Goal: Navigation & Orientation: Find specific page/section

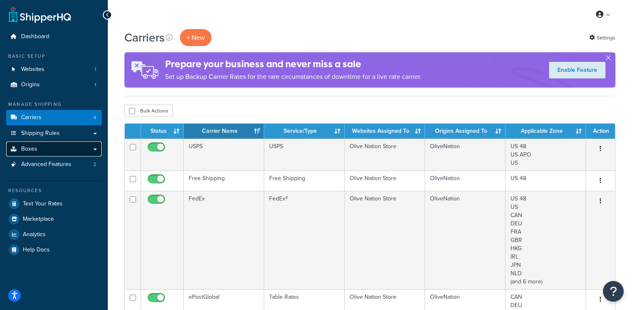
click at [76, 149] on link "Boxes" at bounding box center [53, 148] width 95 height 15
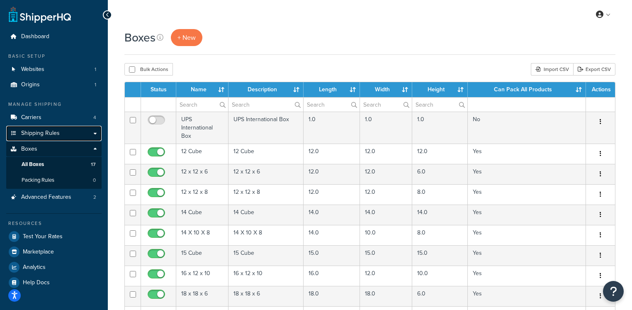
click at [81, 136] on link "Shipping Rules" at bounding box center [53, 133] width 95 height 15
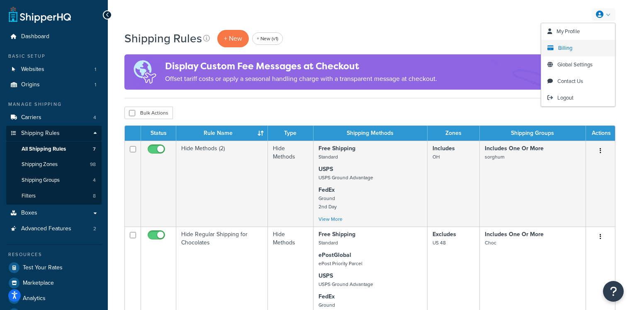
click at [552, 46] on icon at bounding box center [550, 47] width 6 height 5
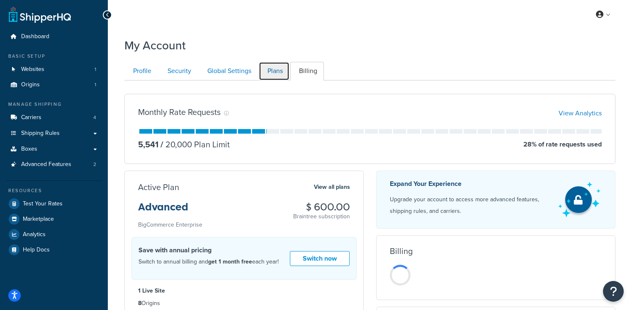
click at [278, 74] on link "Plans" at bounding box center [274, 71] width 31 height 19
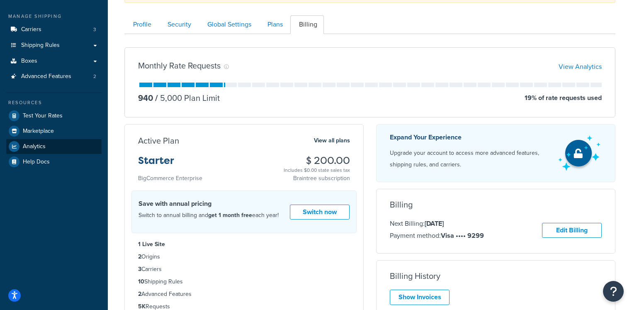
scroll to position [88, 0]
click at [63, 151] on link "Analytics" at bounding box center [53, 146] width 95 height 15
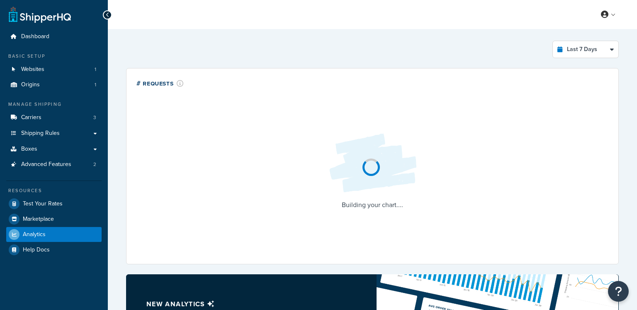
select select "last_7_days"
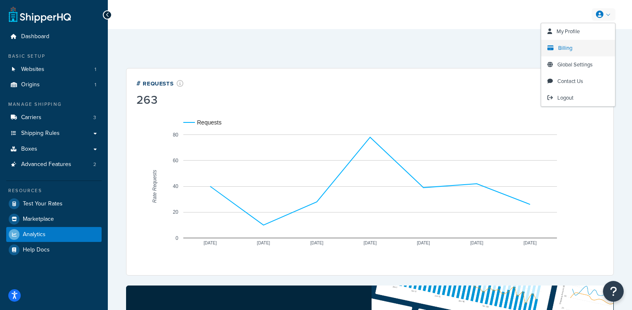
click at [562, 49] on span "Billing" at bounding box center [565, 48] width 14 height 8
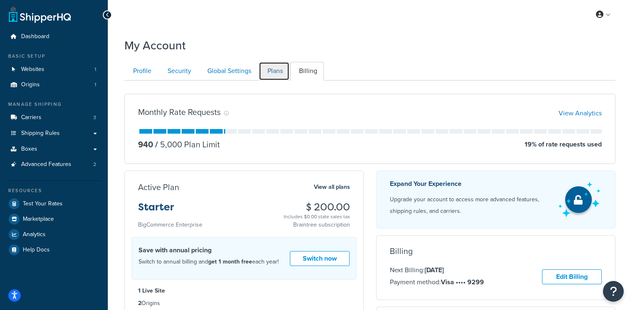
click at [282, 71] on link "Plans" at bounding box center [274, 71] width 31 height 19
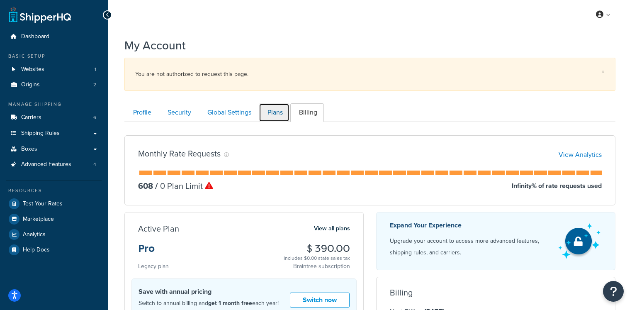
click at [274, 114] on link "Plans" at bounding box center [274, 112] width 31 height 19
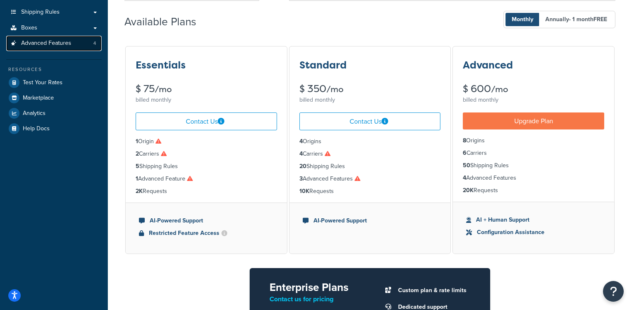
click at [52, 49] on link "Advanced Features 4" at bounding box center [53, 43] width 95 height 15
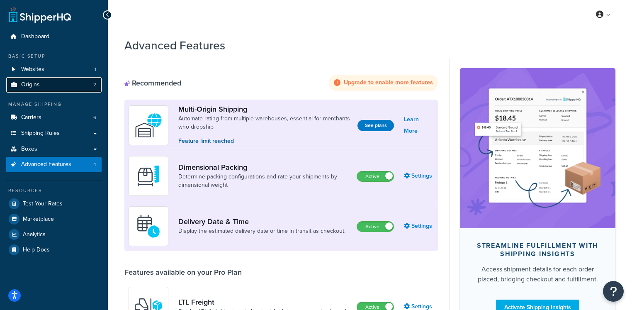
click at [58, 89] on link "Origins 2" at bounding box center [53, 84] width 95 height 15
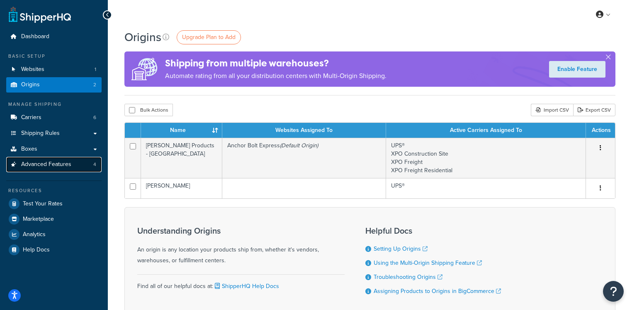
click at [58, 166] on span "Advanced Features" at bounding box center [46, 164] width 50 height 7
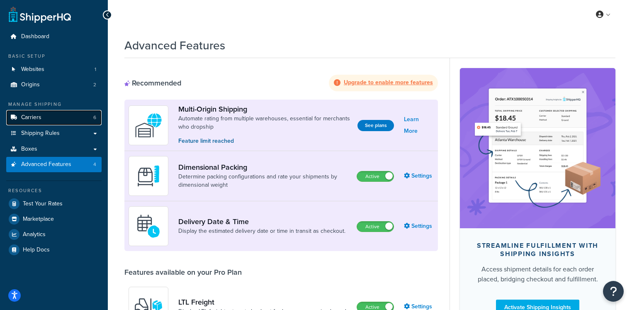
click at [53, 119] on link "Carriers 6" at bounding box center [53, 117] width 95 height 15
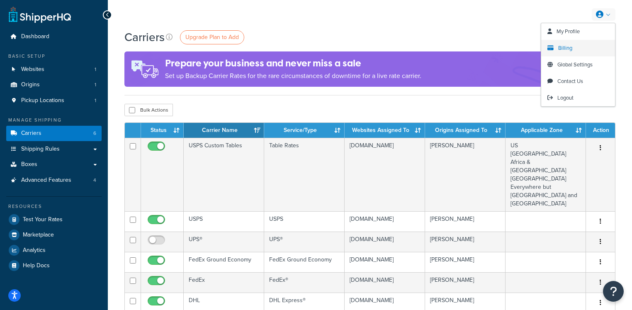
click at [569, 45] on span "Billing" at bounding box center [565, 48] width 14 height 8
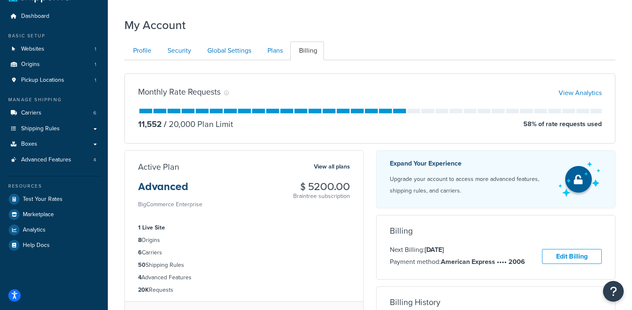
scroll to position [21, 0]
click at [83, 112] on link "Carriers 6" at bounding box center [53, 112] width 95 height 15
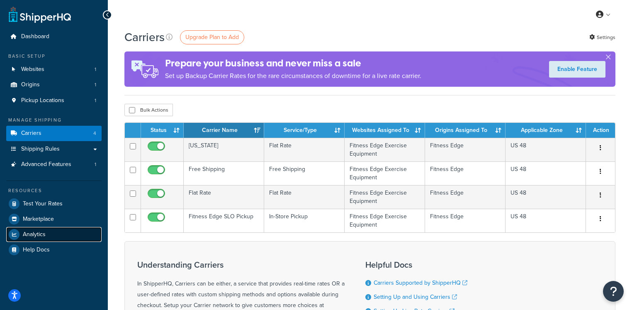
click at [43, 233] on span "Analytics" at bounding box center [34, 234] width 23 height 7
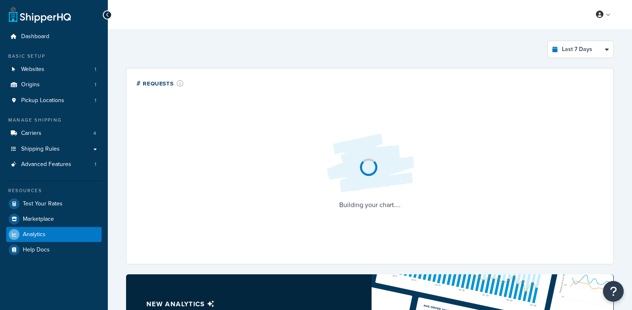
select select "last_7_days"
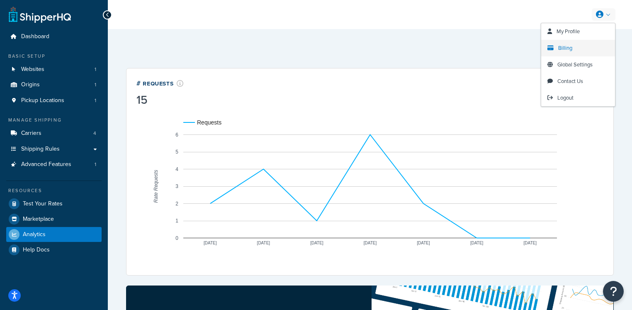
click at [569, 46] on span "Billing" at bounding box center [565, 48] width 14 height 8
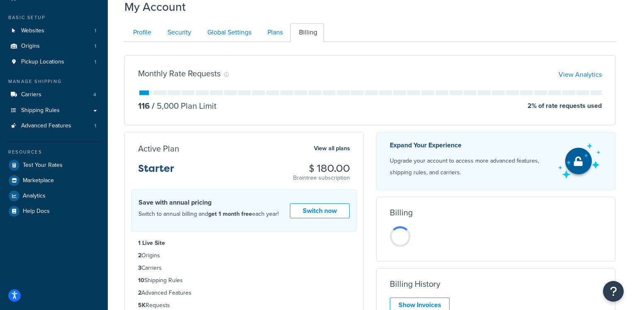
scroll to position [61, 0]
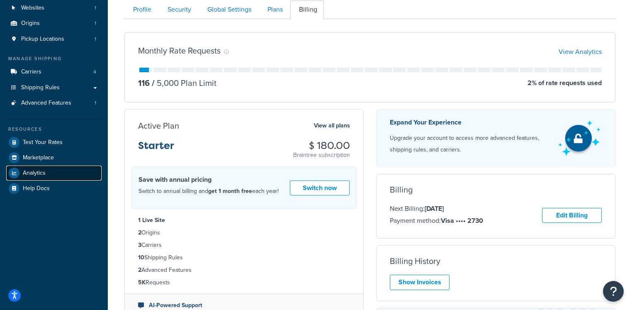
click at [41, 175] on span "Analytics" at bounding box center [34, 173] width 23 height 7
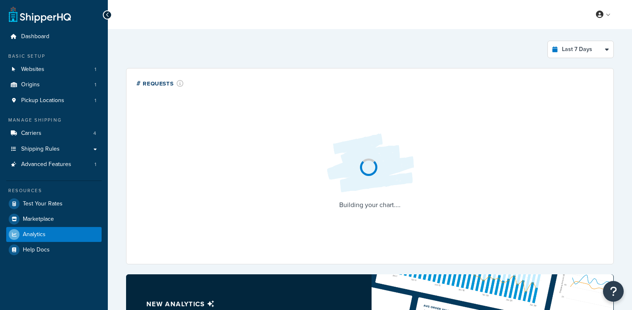
select select "last_7_days"
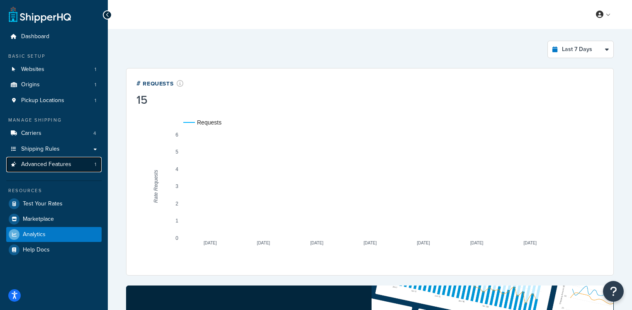
click at [68, 167] on span "Advanced Features" at bounding box center [46, 164] width 50 height 7
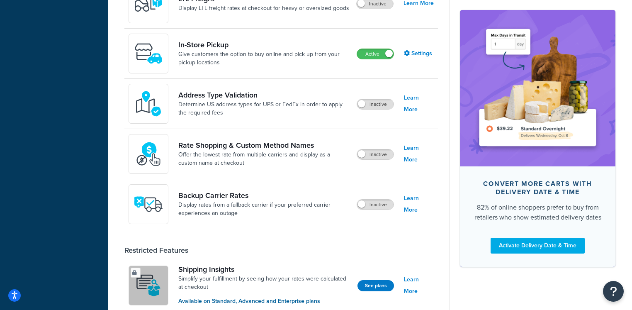
scroll to position [10, 0]
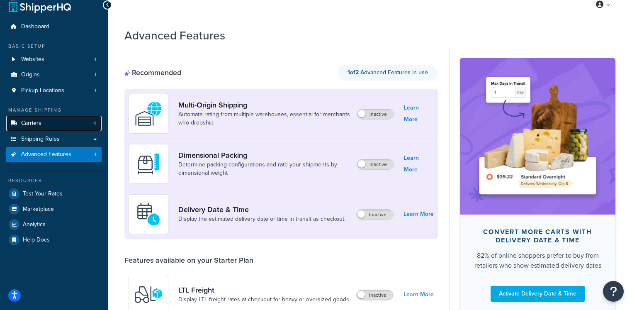
click at [52, 119] on link "Carriers 4" at bounding box center [53, 123] width 95 height 15
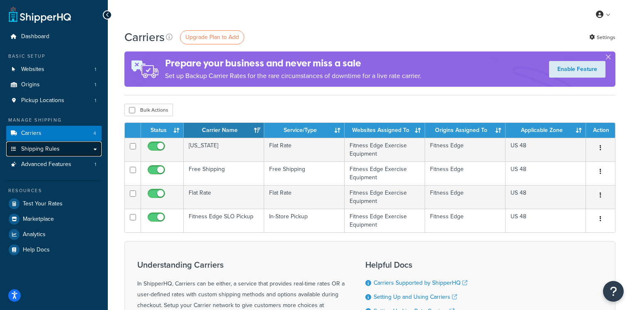
click at [66, 147] on link "Shipping Rules" at bounding box center [53, 148] width 95 height 15
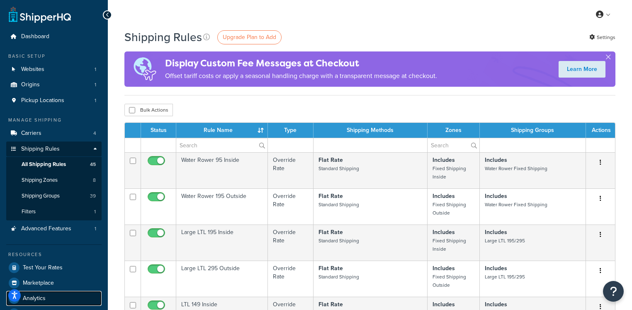
click at [44, 295] on span "Analytics" at bounding box center [34, 298] width 23 height 7
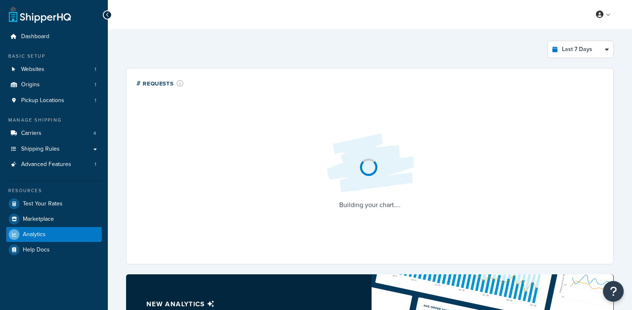
select select "last_7_days"
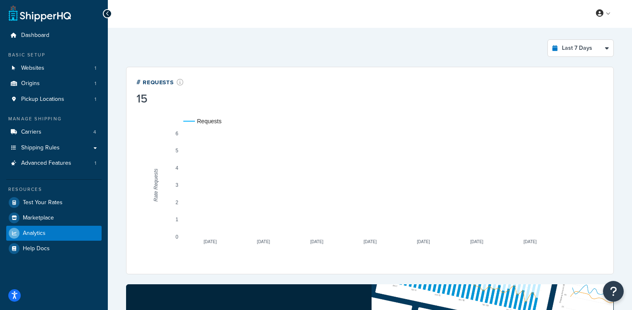
scroll to position [2, 0]
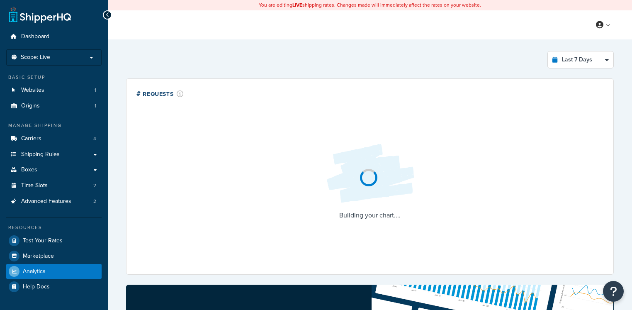
select select "last_7_days"
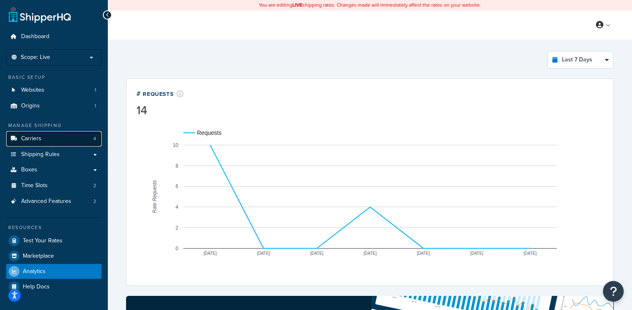
click at [58, 139] on link "Carriers 4" at bounding box center [53, 138] width 95 height 15
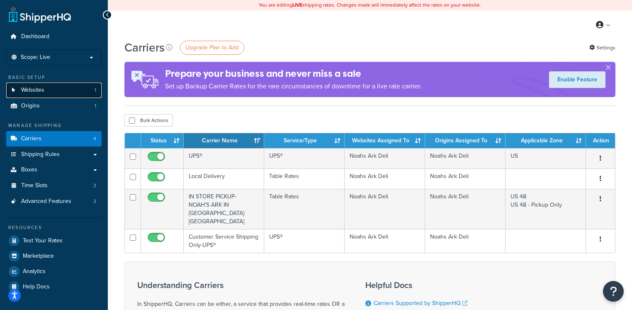
click at [31, 89] on span "Websites" at bounding box center [32, 90] width 23 height 7
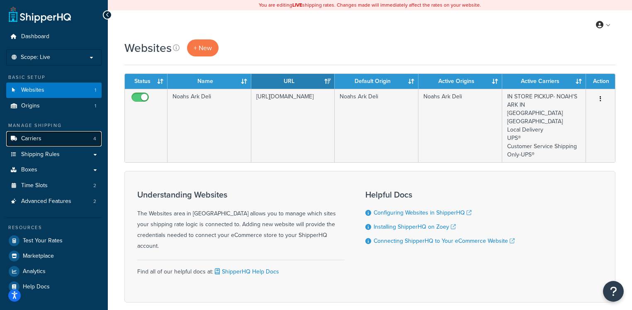
click at [34, 138] on span "Carriers" at bounding box center [31, 138] width 20 height 7
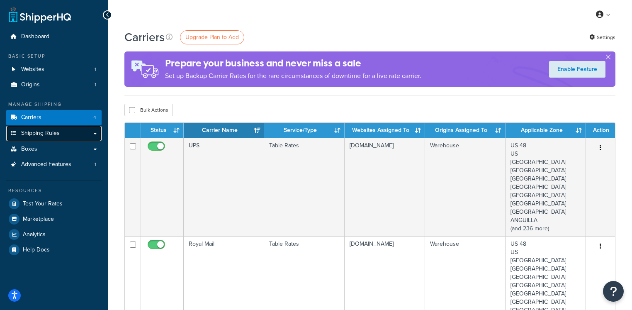
click at [75, 132] on link "Shipping Rules" at bounding box center [53, 133] width 95 height 15
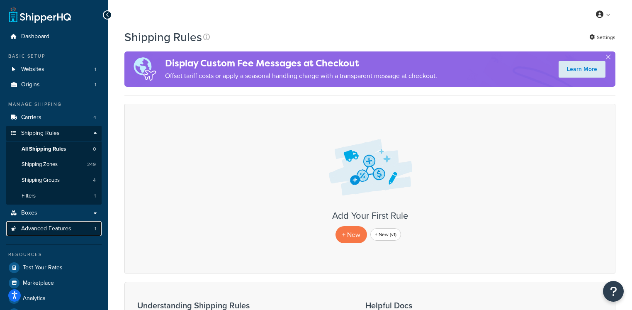
click at [61, 228] on span "Advanced Features" at bounding box center [46, 228] width 50 height 7
click at [60, 216] on link "Boxes" at bounding box center [53, 212] width 95 height 15
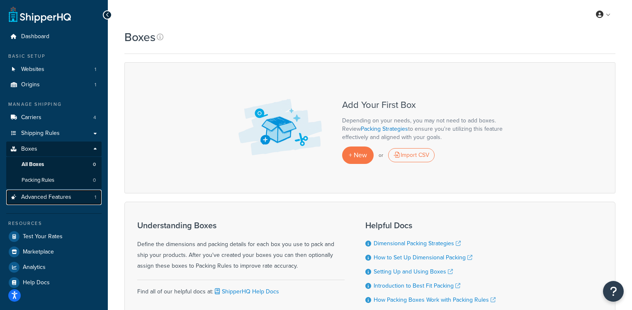
click at [48, 197] on span "Advanced Features" at bounding box center [46, 197] width 50 height 7
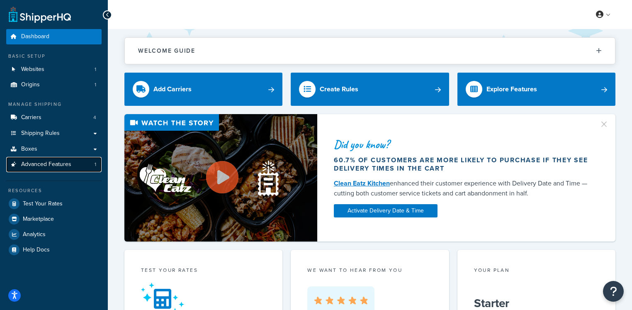
click at [64, 168] on span "Advanced Features" at bounding box center [46, 164] width 50 height 7
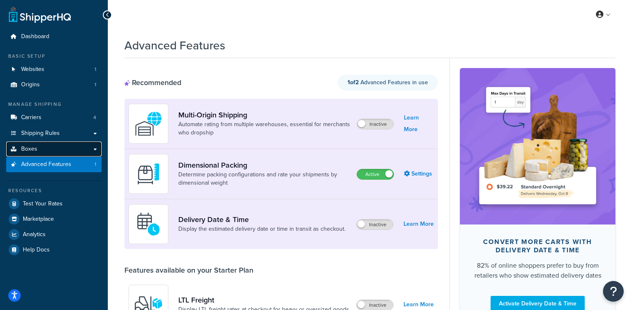
click at [45, 146] on link "Boxes" at bounding box center [53, 148] width 95 height 15
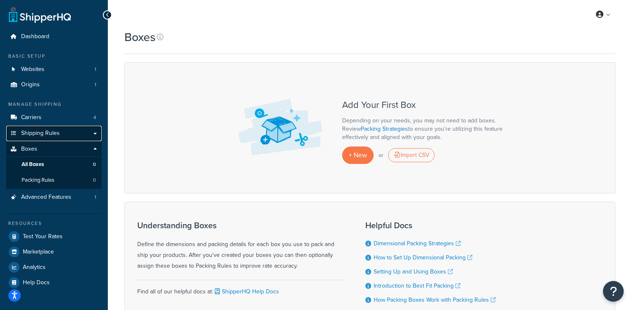
click at [39, 134] on span "Shipping Rules" at bounding box center [40, 133] width 39 height 7
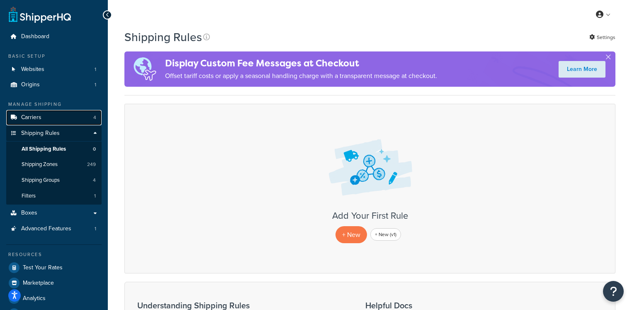
click at [42, 122] on link "Carriers 4" at bounding box center [53, 117] width 95 height 15
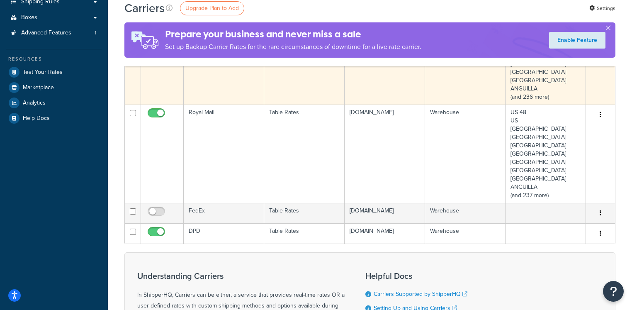
scroll to position [132, 0]
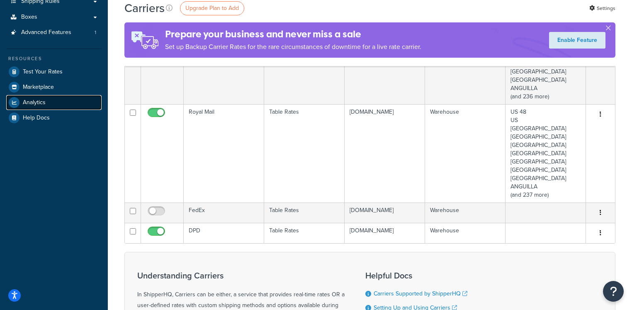
click at [44, 104] on span "Analytics" at bounding box center [34, 102] width 23 height 7
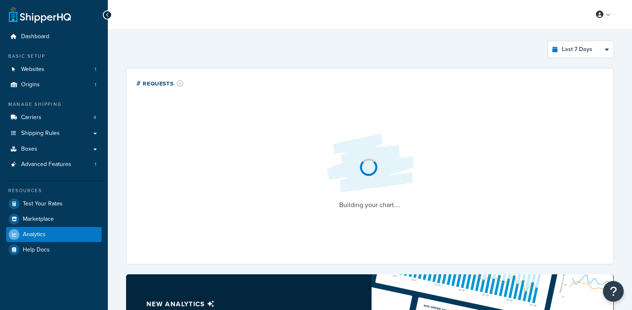
select select "last_7_days"
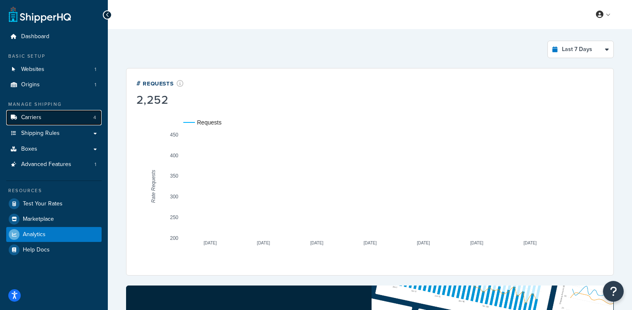
click at [36, 118] on span "Carriers" at bounding box center [31, 117] width 20 height 7
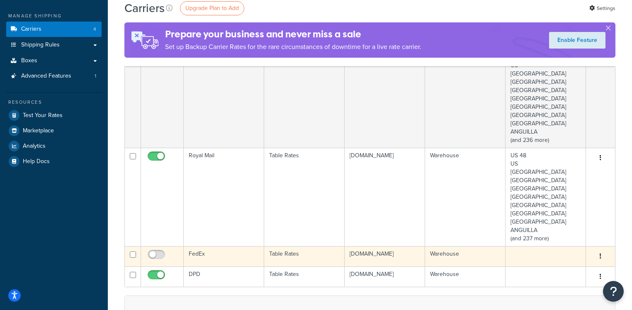
scroll to position [100, 0]
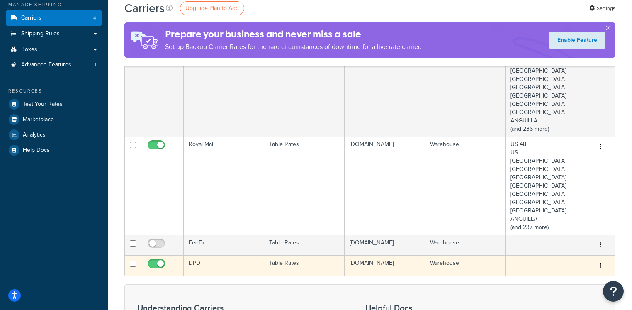
click at [320, 263] on td "Table Rates" at bounding box center [304, 265] width 80 height 20
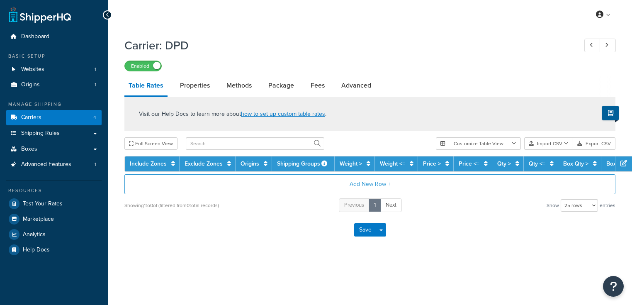
select select "25"
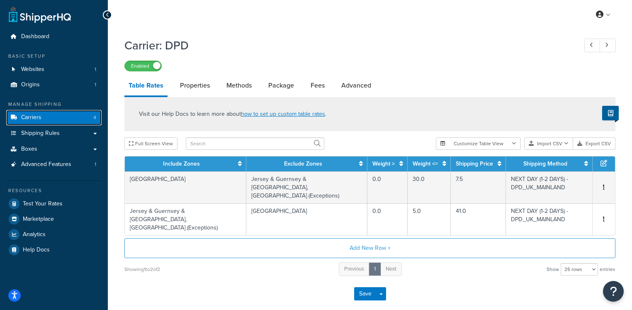
click at [36, 118] on span "Carriers" at bounding box center [31, 117] width 20 height 7
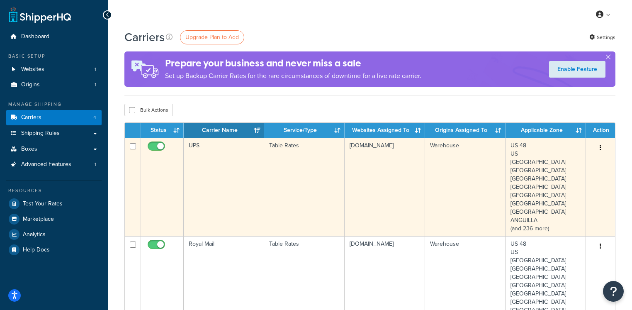
click at [229, 174] on td "UPS" at bounding box center [224, 187] width 80 height 98
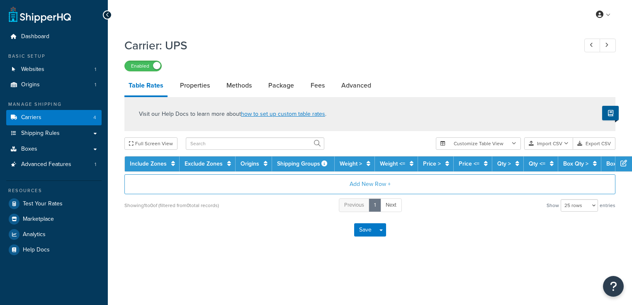
select select "25"
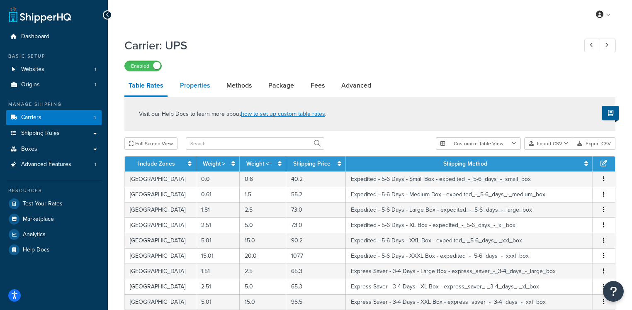
click at [214, 95] on li "Properties" at bounding box center [199, 85] width 46 height 20
click at [236, 90] on link "Methods" at bounding box center [239, 85] width 34 height 20
select select "25"
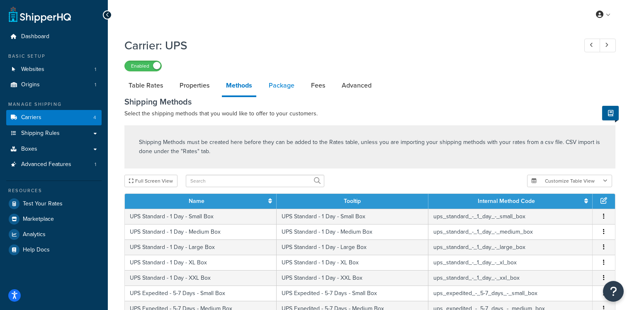
click at [295, 90] on link "Package" at bounding box center [282, 85] width 34 height 20
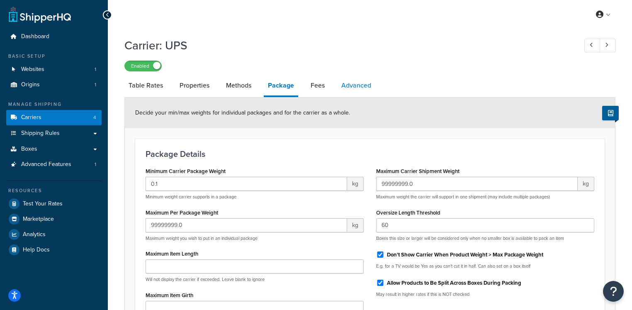
drag, startPoint x: 321, startPoint y: 88, endPoint x: 340, endPoint y: 86, distance: 19.6
click at [321, 88] on link "Fees" at bounding box center [317, 85] width 22 height 20
select select "AFTER"
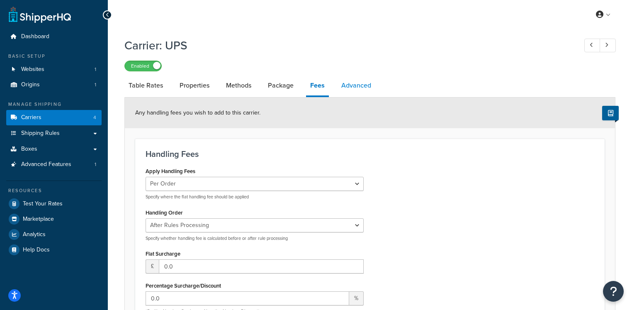
click at [348, 86] on link "Advanced" at bounding box center [356, 85] width 38 height 20
select select "false"
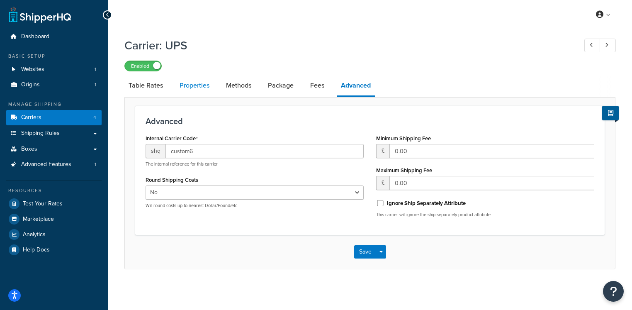
click at [195, 90] on link "Properties" at bounding box center [194, 85] width 38 height 20
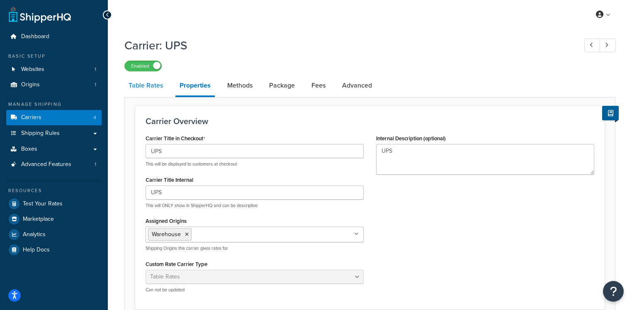
click at [147, 92] on link "Table Rates" at bounding box center [145, 85] width 43 height 20
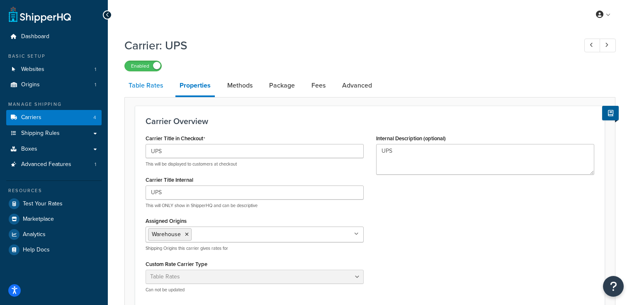
select select "25"
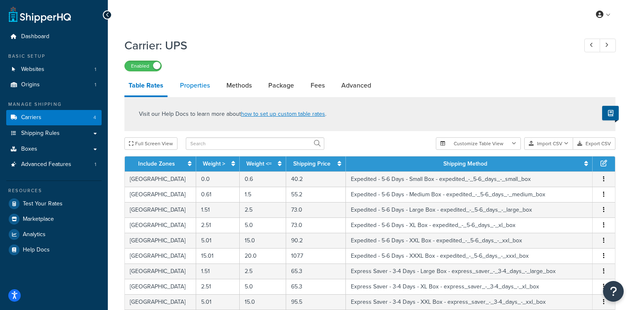
click at [194, 90] on link "Properties" at bounding box center [195, 85] width 38 height 20
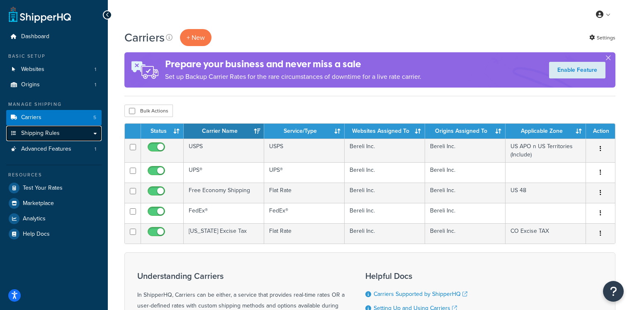
click at [78, 137] on link "Shipping Rules" at bounding box center [53, 133] width 95 height 15
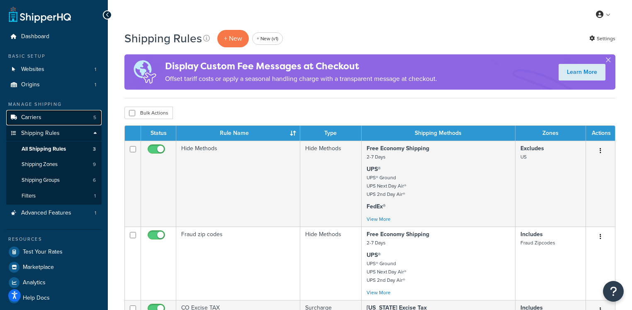
click at [76, 124] on link "Carriers 5" at bounding box center [53, 117] width 95 height 15
click at [73, 121] on link "Carriers 5" at bounding box center [53, 117] width 95 height 15
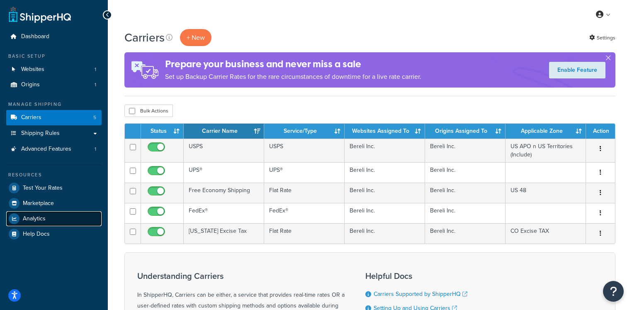
click at [49, 217] on link "Analytics" at bounding box center [53, 218] width 95 height 15
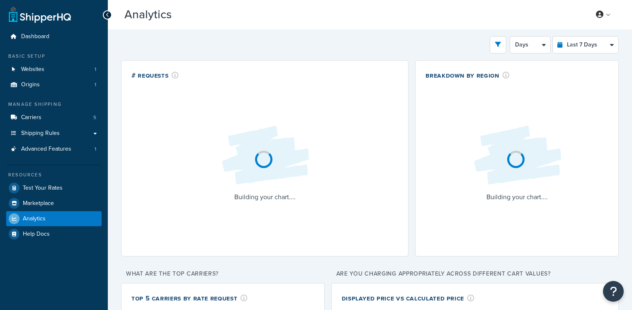
select select "last_7_days"
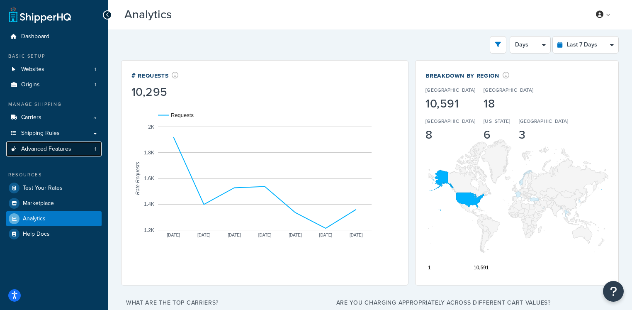
click at [66, 146] on span "Advanced Features" at bounding box center [46, 149] width 50 height 7
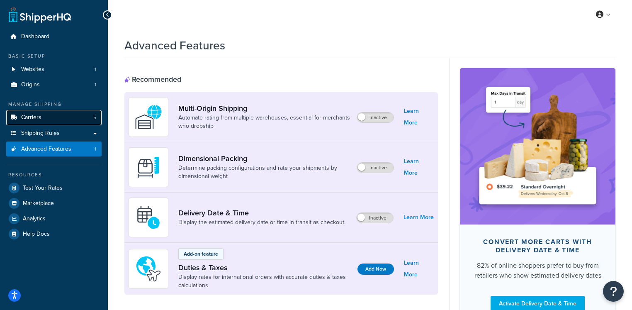
click at [33, 117] on span "Carriers" at bounding box center [31, 117] width 20 height 7
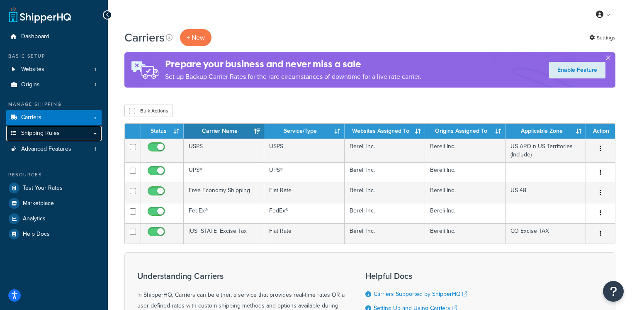
click at [38, 134] on span "Shipping Rules" at bounding box center [40, 133] width 39 height 7
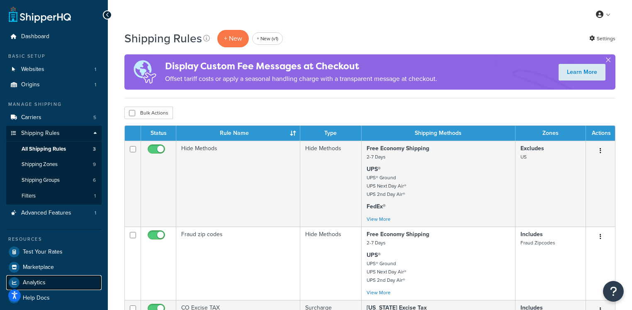
click at [46, 278] on link "Analytics" at bounding box center [53, 282] width 95 height 15
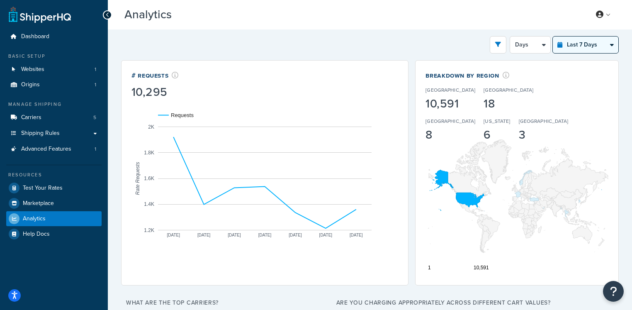
click at [585, 42] on select "Last 24 Hours Last 7 Days Last 30 Days Last 3 Months Last 6 Months Last 12 Mont…" at bounding box center [586, 44] width 66 height 17
select select "last_year"
click at [553, 36] on select "Last 24 Hours Last 7 Days Last 30 Days Last 3 Months Last 6 Months Last 12 Mont…" at bounding box center [586, 44] width 66 height 17
select select "1M"
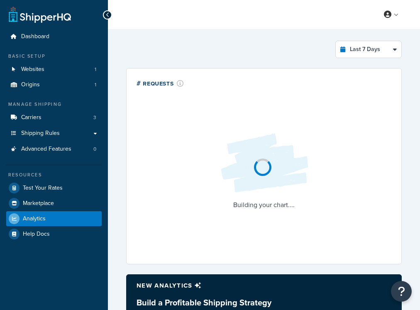
select select "last_7_days"
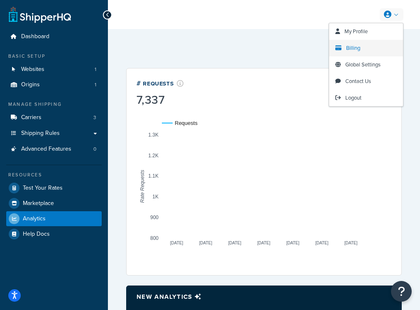
click at [357, 48] on span "Billing" at bounding box center [353, 48] width 14 height 8
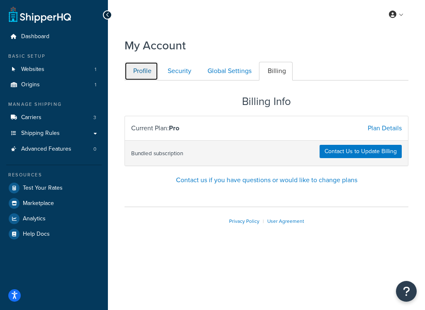
click at [134, 76] on link "Profile" at bounding box center [141, 71] width 34 height 19
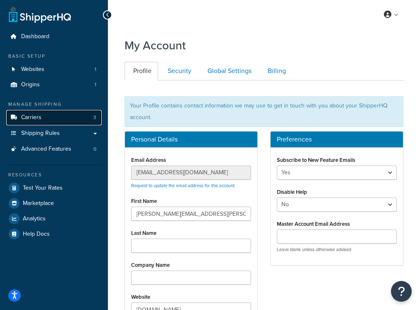
click at [56, 119] on link "Carriers 3" at bounding box center [53, 117] width 95 height 15
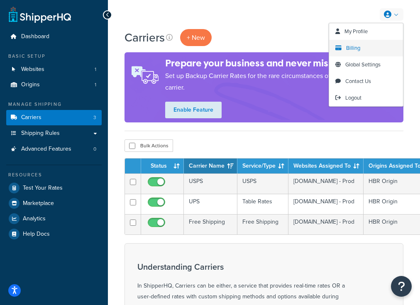
click at [355, 48] on span "Billing" at bounding box center [353, 48] width 14 height 8
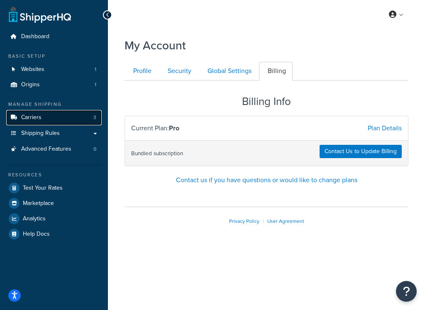
click at [55, 117] on link "Carriers 3" at bounding box center [53, 117] width 95 height 15
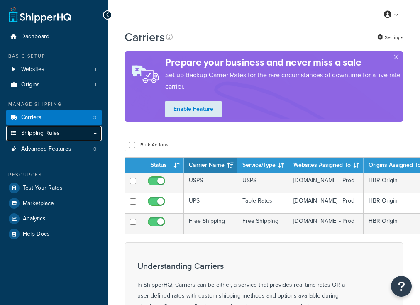
click at [59, 136] on link "Shipping Rules" at bounding box center [53, 133] width 95 height 15
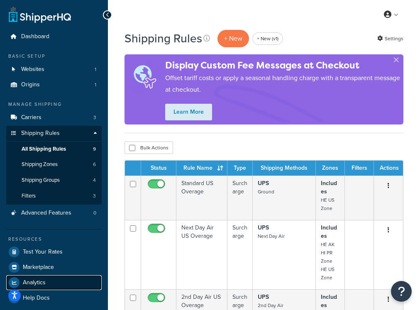
click at [42, 279] on span "Analytics" at bounding box center [34, 282] width 23 height 7
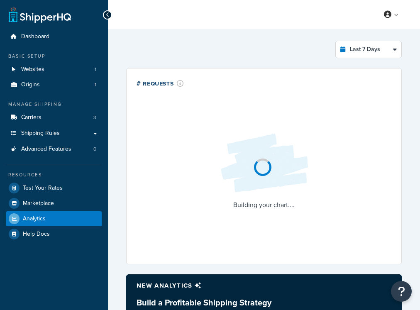
select select "last_7_days"
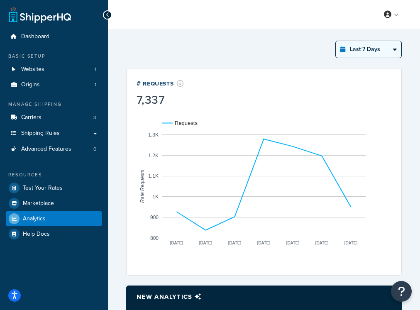
click at [378, 52] on select "Last 24 Hours Last 7 Days Last 30 Days Last 3 Months Last 6 Months Last 12 Mont…" at bounding box center [369, 49] width 66 height 17
select select "last_year"
click at [336, 41] on select "Last 24 Hours Last 7 Days Last 30 Days Last 3 Months Last 6 Months Last 12 Mont…" at bounding box center [369, 49] width 66 height 17
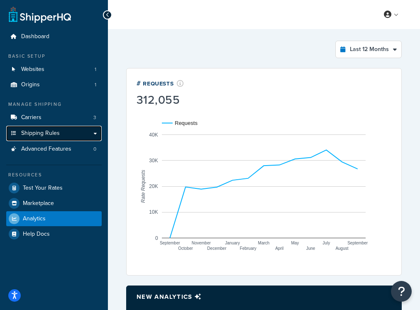
click at [46, 131] on span "Shipping Rules" at bounding box center [40, 133] width 39 height 7
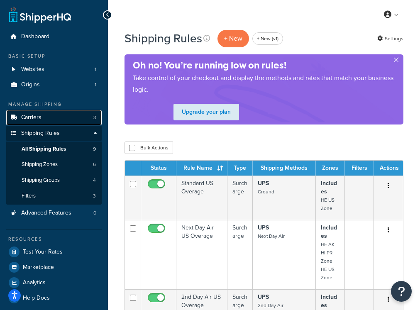
click at [51, 124] on link "Carriers 3" at bounding box center [53, 117] width 95 height 15
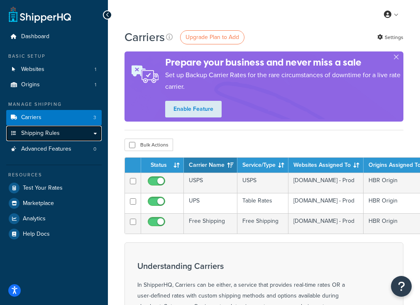
click at [55, 132] on span "Shipping Rules" at bounding box center [40, 133] width 39 height 7
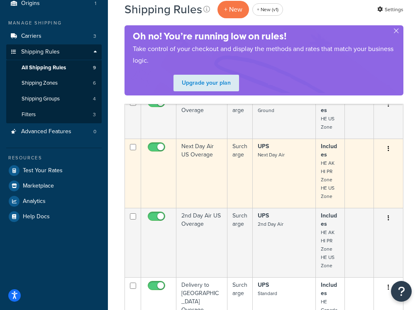
scroll to position [114, 0]
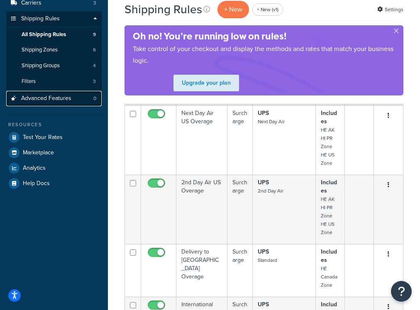
click at [67, 105] on link "Advanced Features 0" at bounding box center [53, 98] width 95 height 15
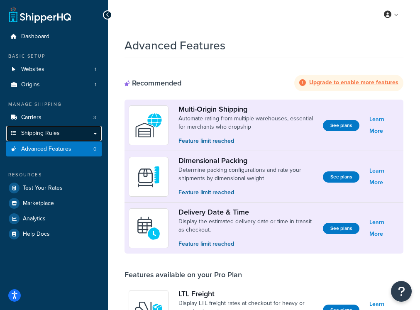
click at [48, 131] on span "Shipping Rules" at bounding box center [40, 133] width 39 height 7
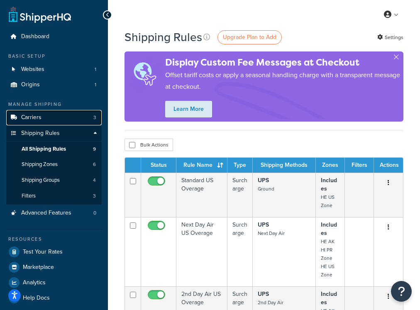
click at [50, 117] on link "Carriers 3" at bounding box center [53, 117] width 95 height 15
